Goal: Check status: Check status

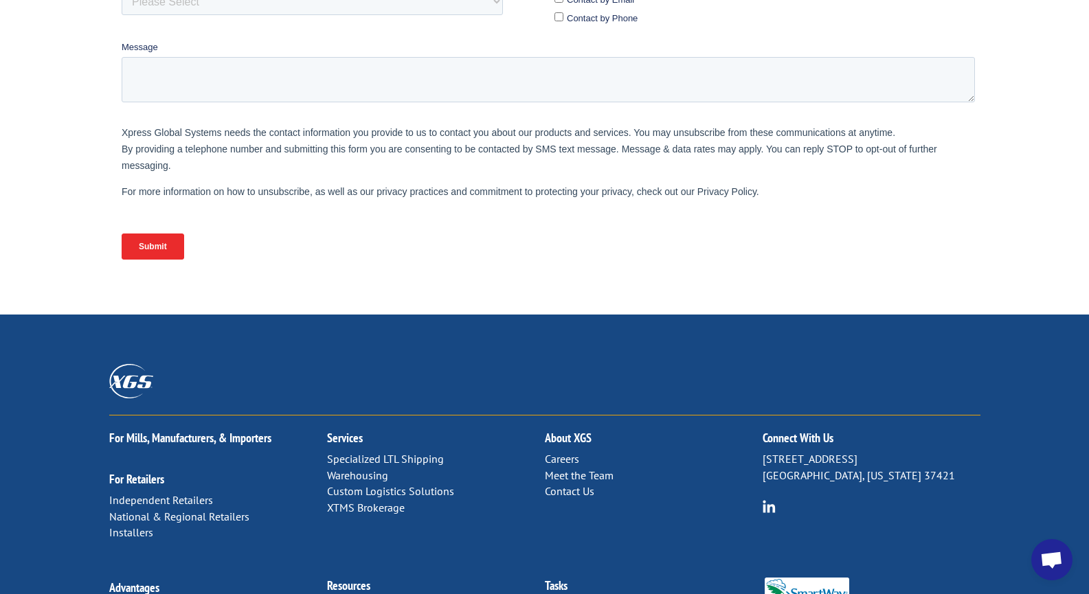
scroll to position [611, 0]
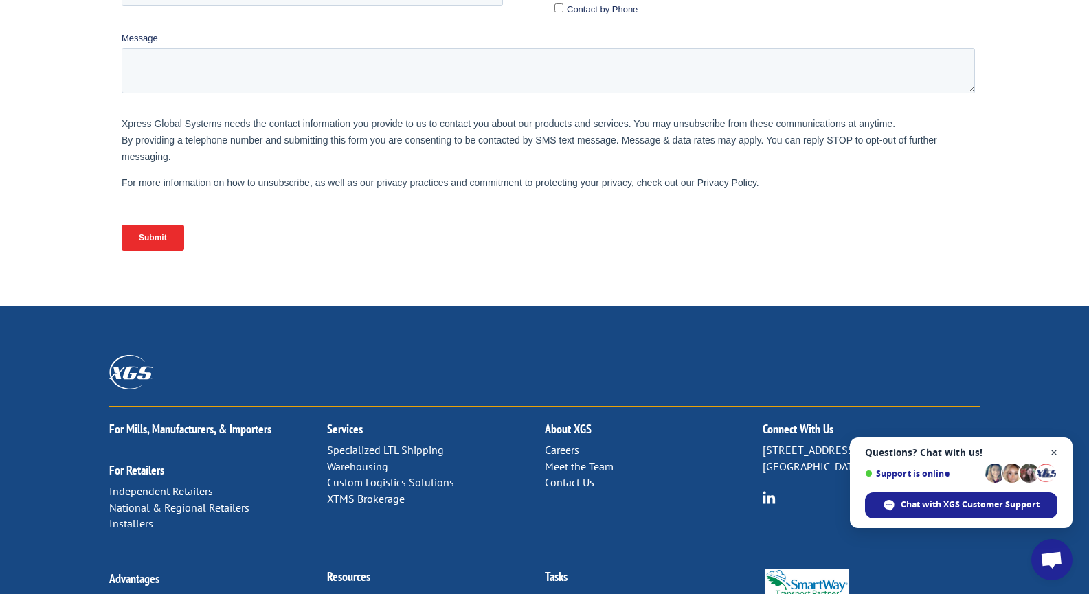
click at [1054, 451] on span "Close chat" at bounding box center [1054, 453] width 17 height 17
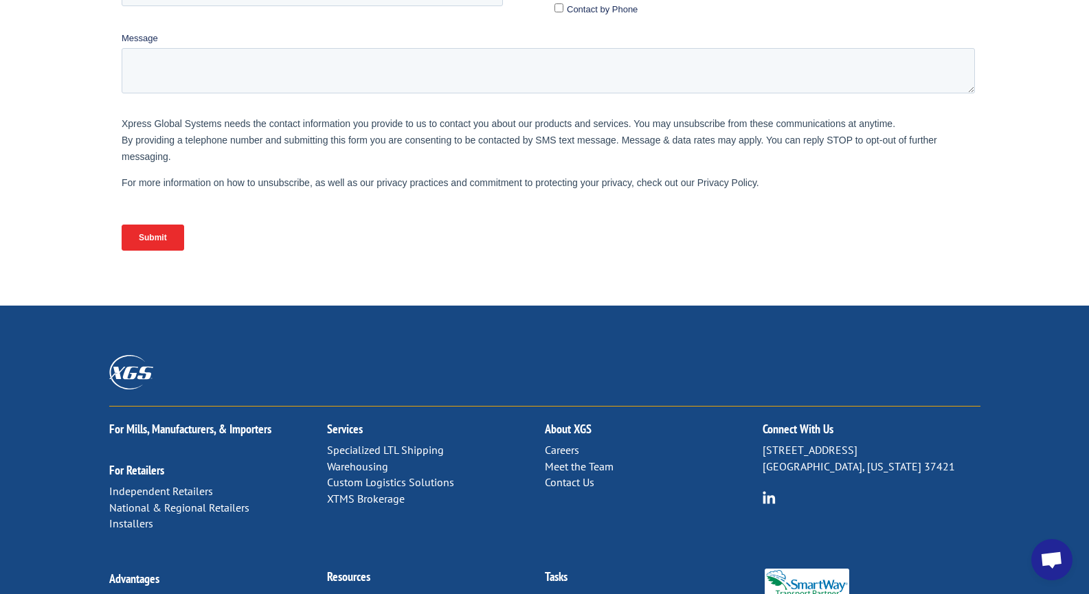
click at [346, 591] on link "Freight Tracker" at bounding box center [361, 598] width 69 height 14
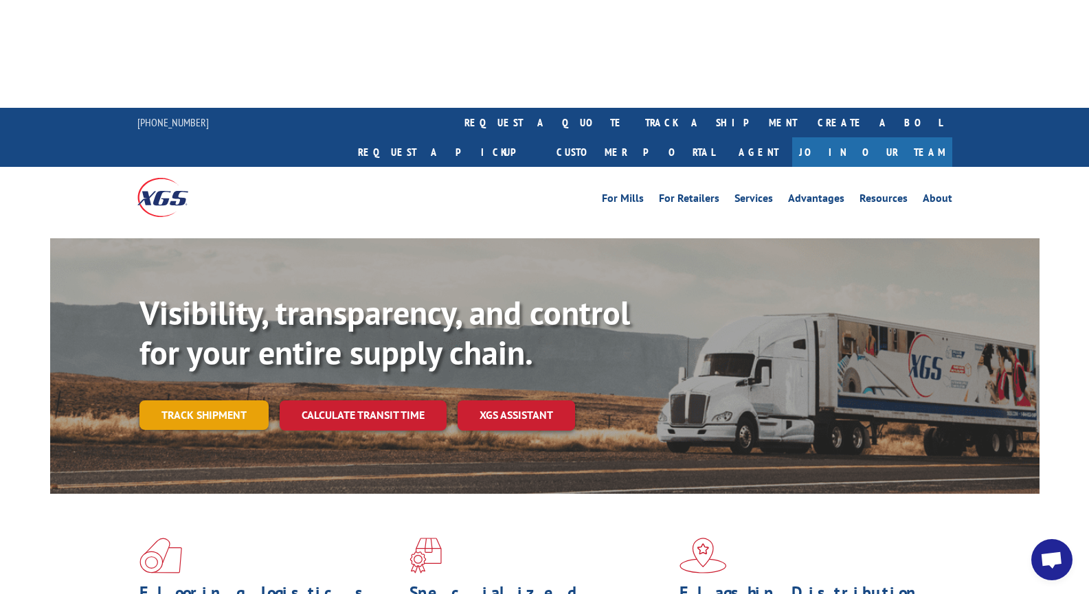
click at [203, 401] on link "Track shipment" at bounding box center [203, 415] width 129 height 29
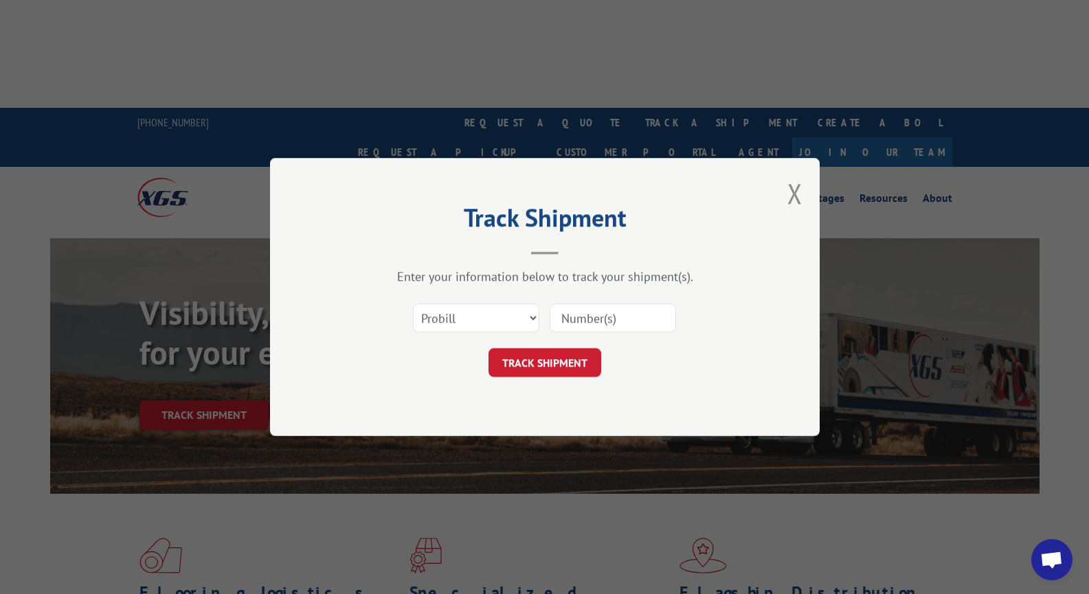
click at [592, 314] on input at bounding box center [613, 318] width 126 height 29
type input "17673299"
click at [567, 356] on button "TRACK SHIPMENT" at bounding box center [544, 362] width 113 height 29
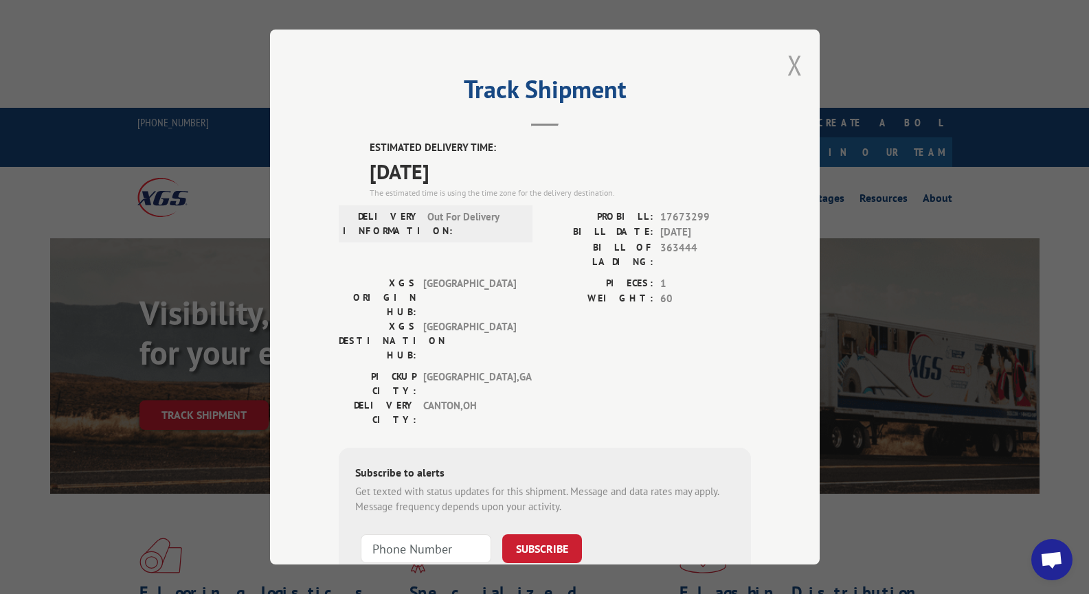
click at [787, 67] on button "Close modal" at bounding box center [794, 65] width 15 height 36
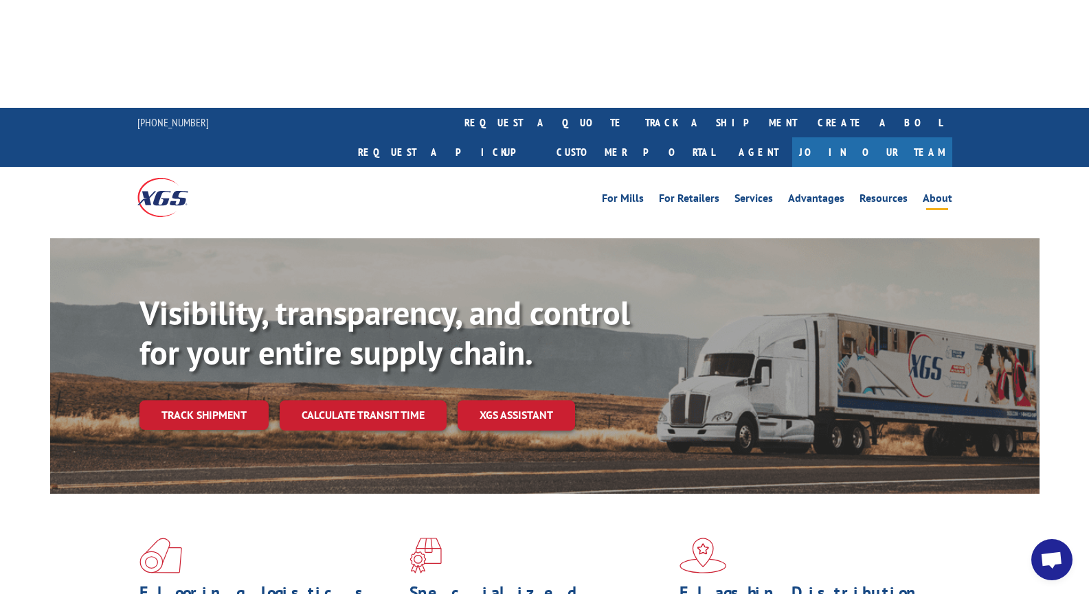
click at [945, 193] on link "About" at bounding box center [938, 200] width 30 height 15
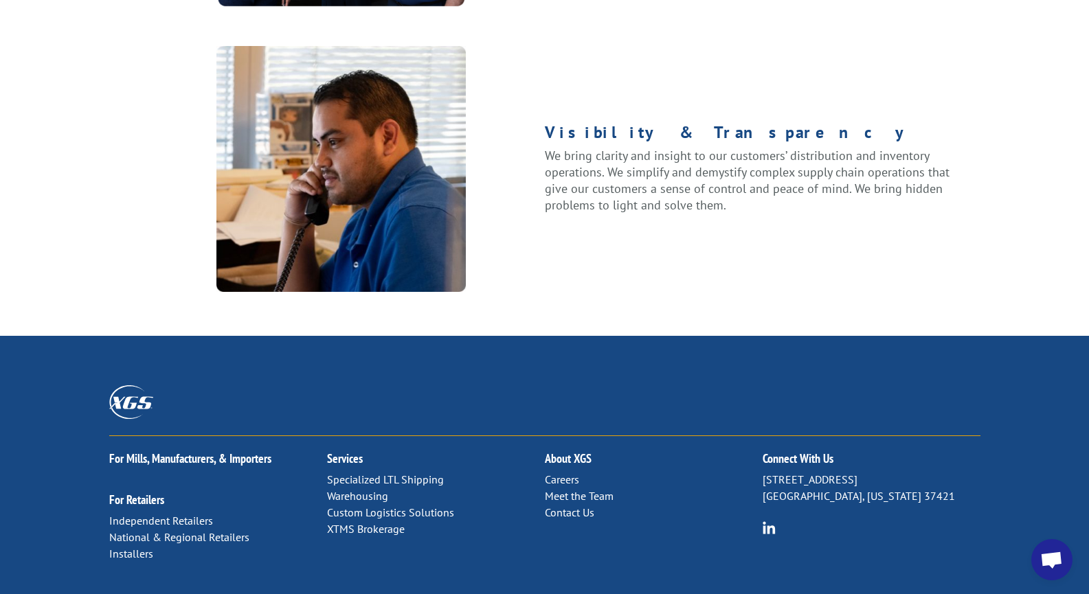
scroll to position [1800, 0]
